Goal: Check status: Check status

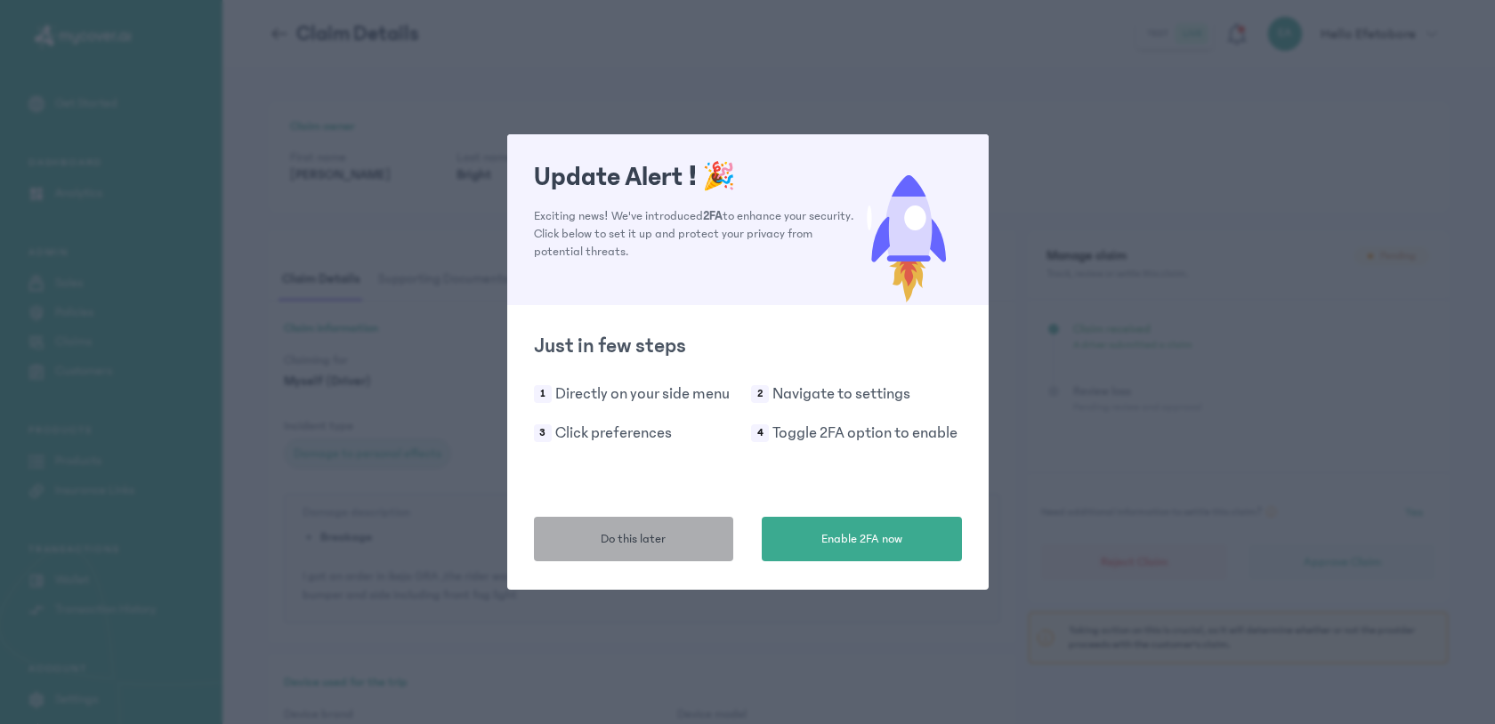
click at [676, 538] on button "Do this later" at bounding box center [634, 539] width 200 height 45
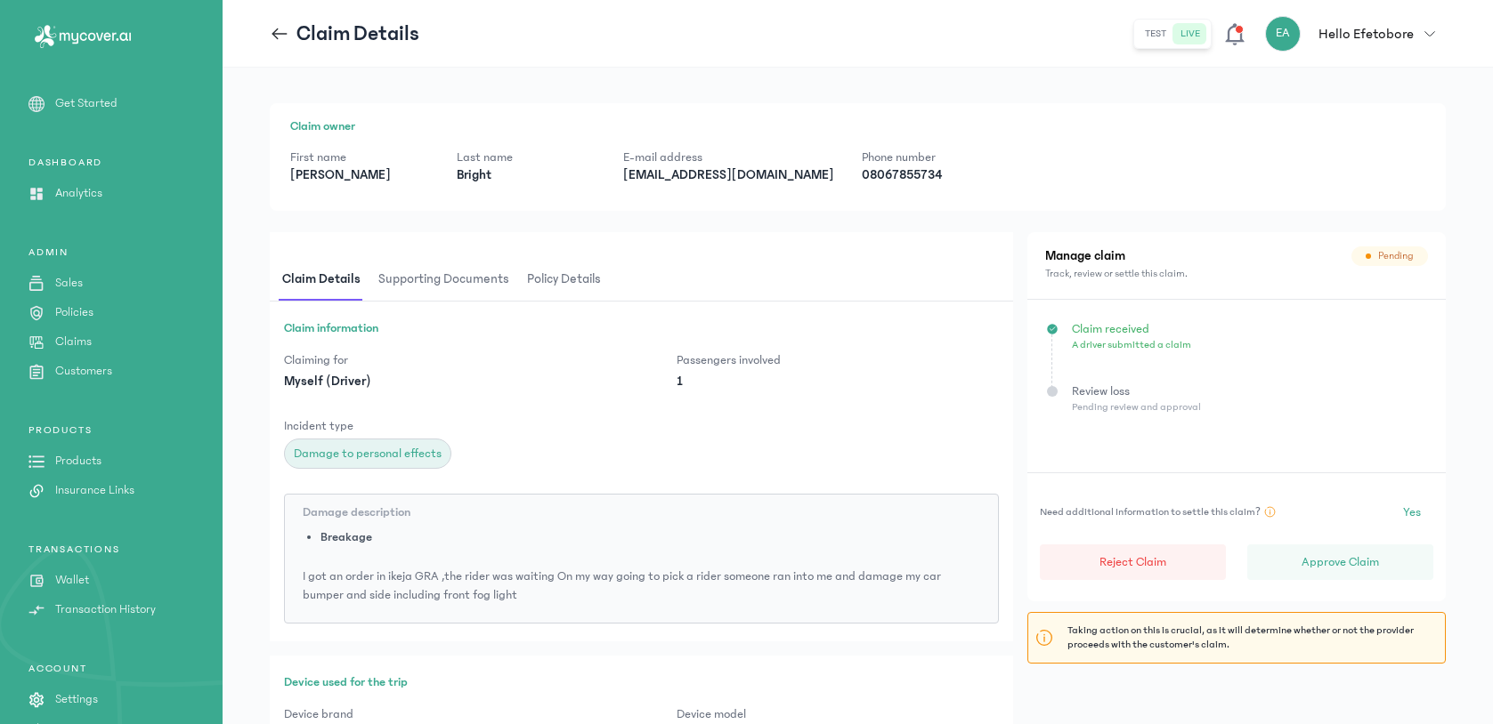
click at [731, 177] on p "[EMAIL_ADDRESS][DOMAIN_NAME]" at bounding box center [728, 175] width 210 height 18
copy p "[EMAIL_ADDRESS][DOMAIN_NAME]"
click at [461, 276] on span "Supporting documents" at bounding box center [444, 280] width 138 height 42
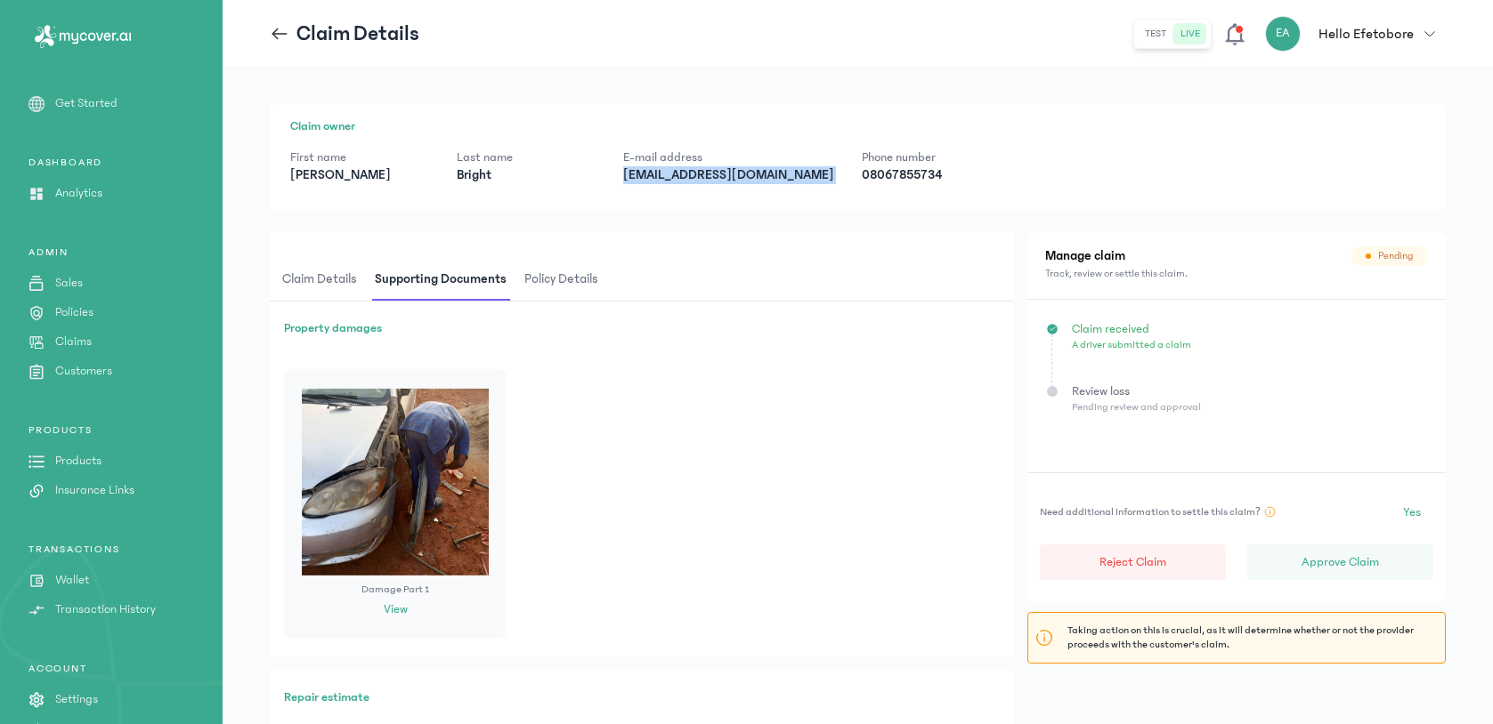
click at [558, 284] on span "Policy details" at bounding box center [561, 280] width 81 height 42
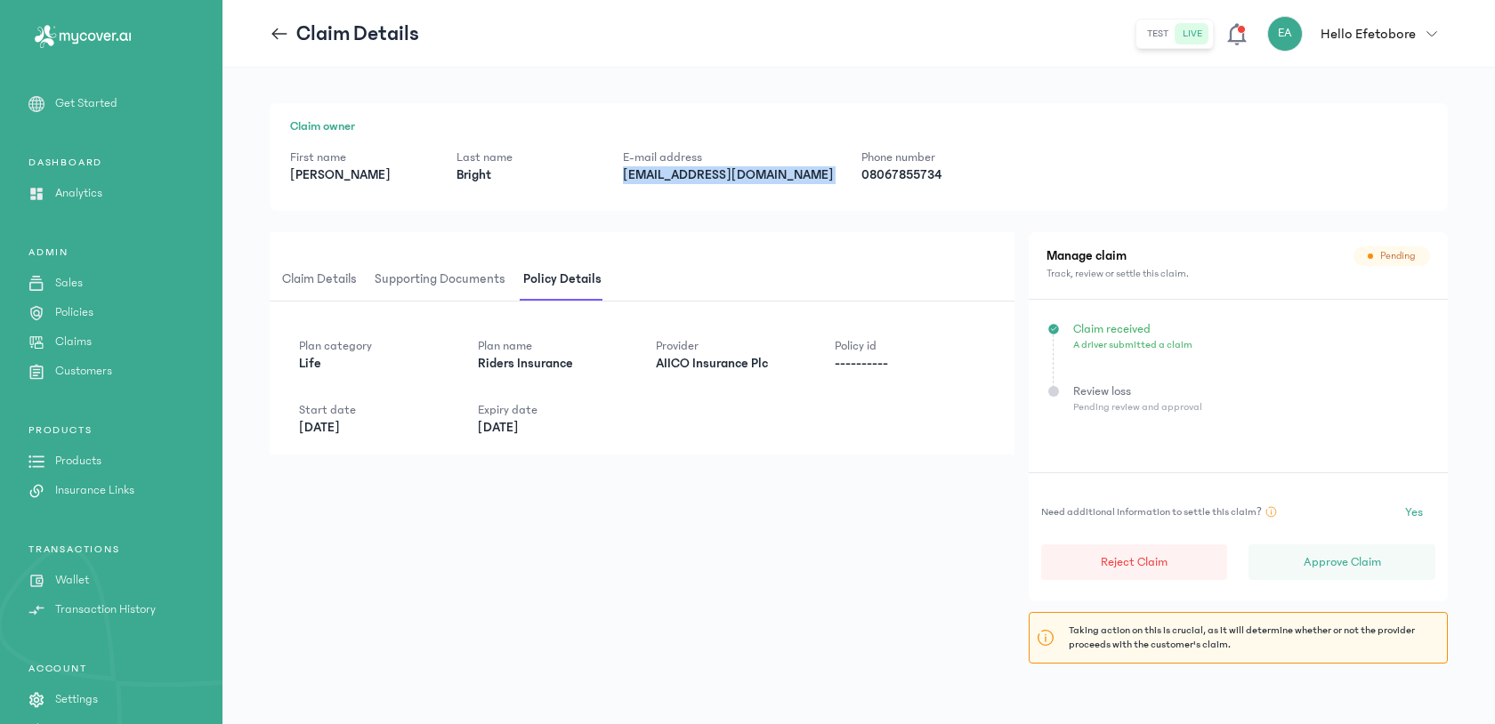
click at [299, 283] on span "Claim details" at bounding box center [320, 280] width 82 height 42
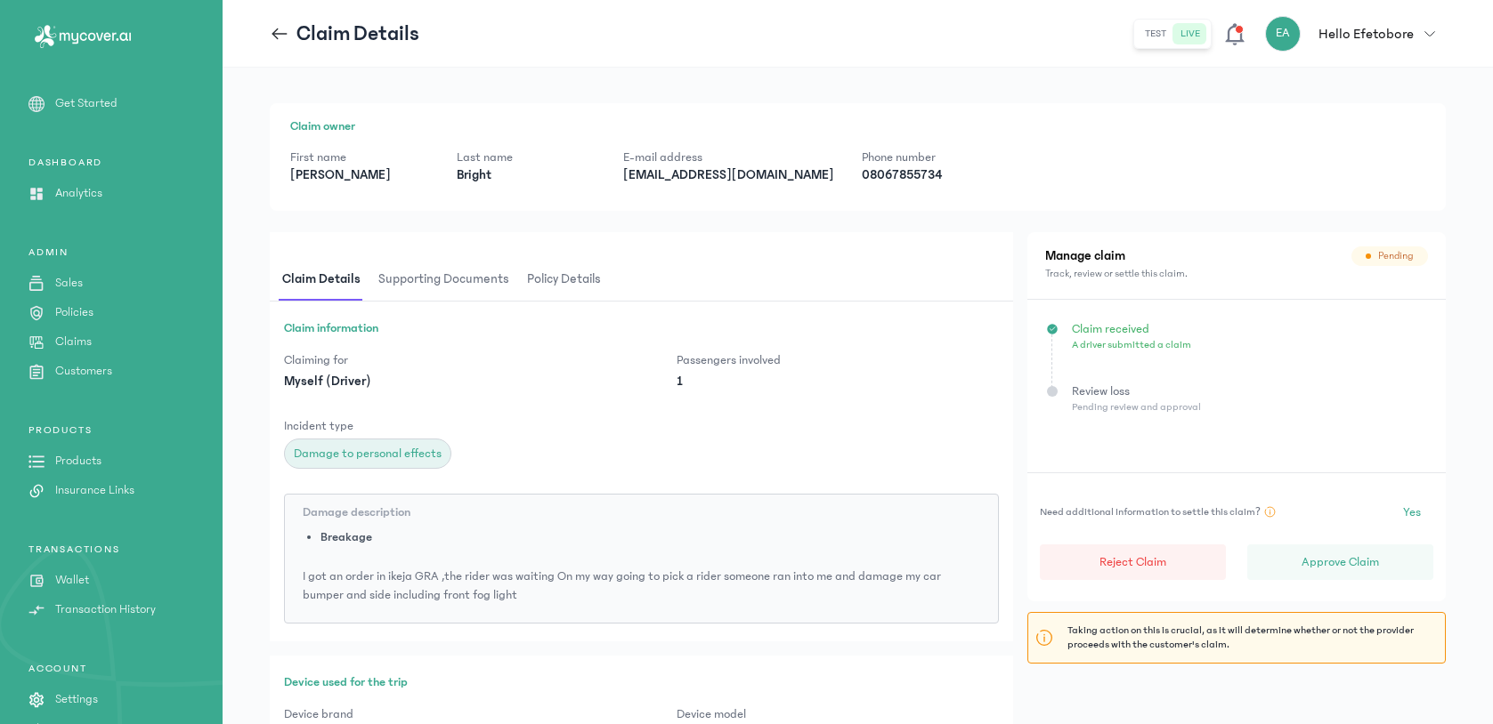
click at [656, 174] on p "[EMAIL_ADDRESS][DOMAIN_NAME]" at bounding box center [728, 175] width 210 height 18
copy p "[EMAIL_ADDRESS][DOMAIN_NAME]"
